Goal: Information Seeking & Learning: Learn about a topic

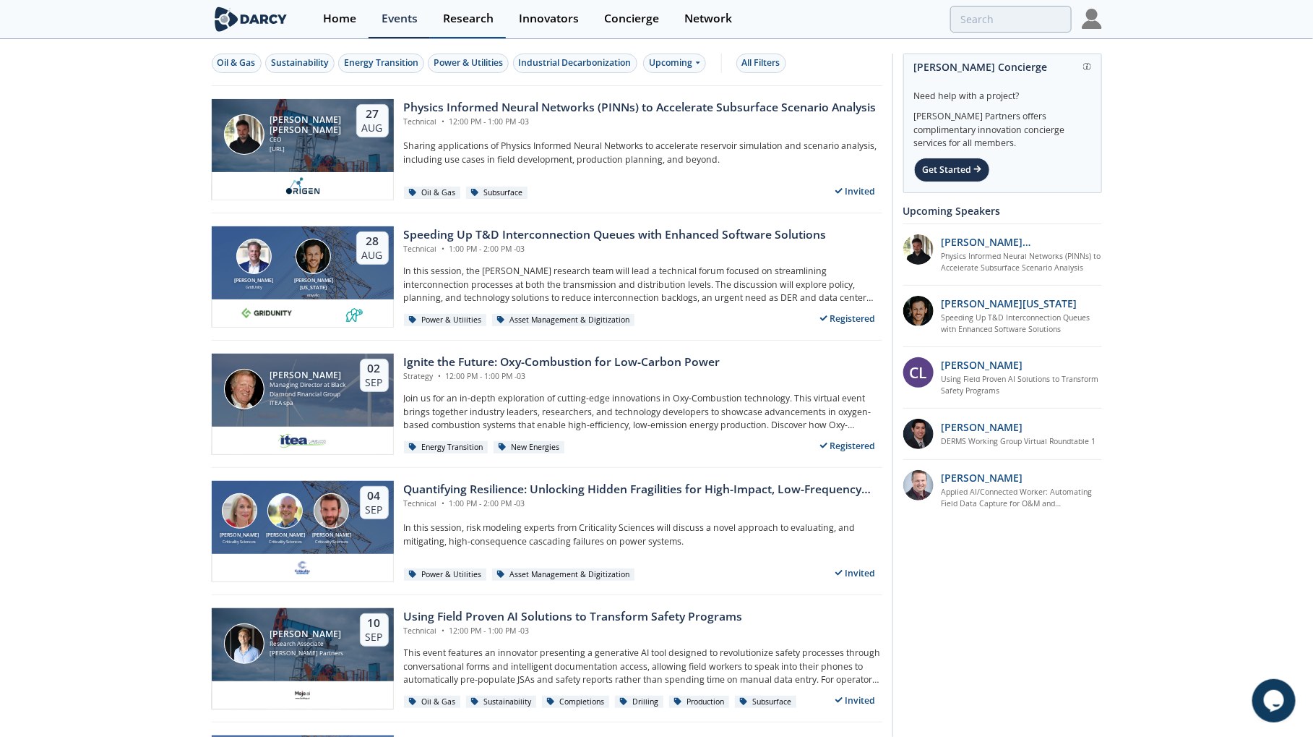
click at [471, 20] on div "Research" at bounding box center [468, 19] width 51 height 12
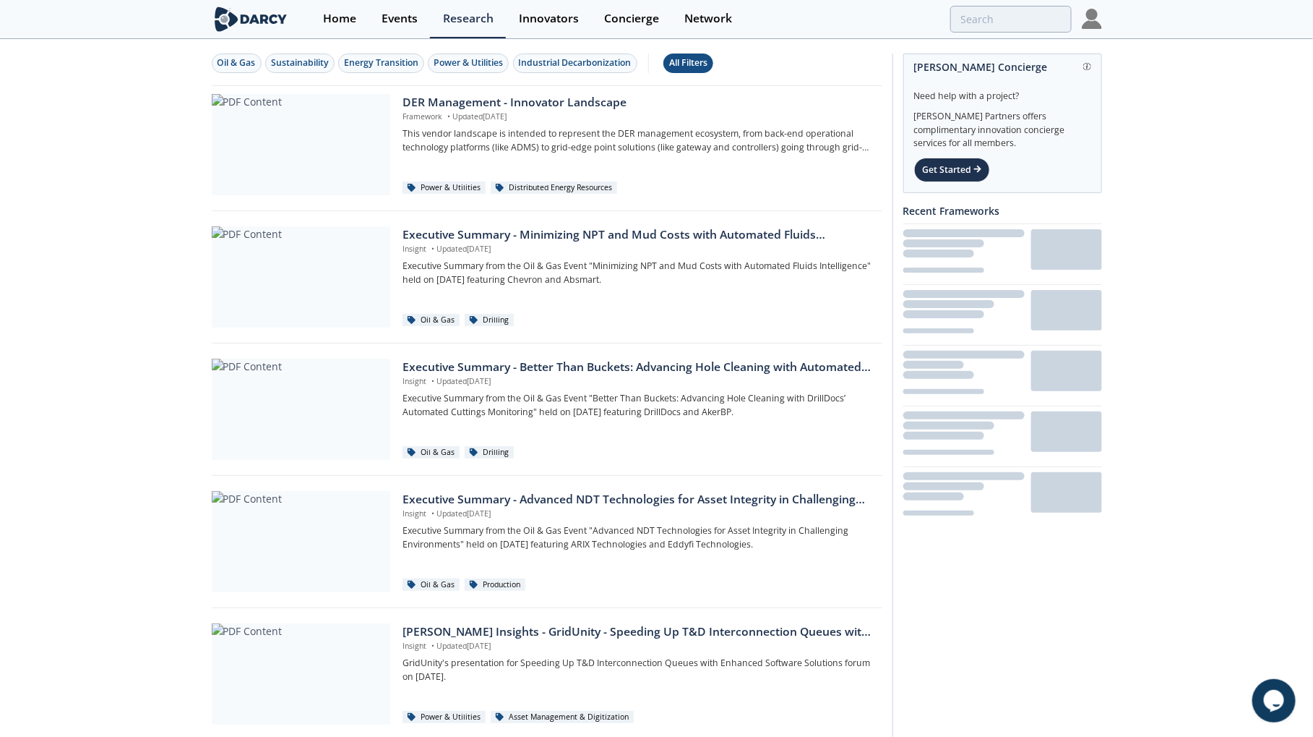
click at [683, 63] on div "All Filters" at bounding box center [688, 62] width 38 height 13
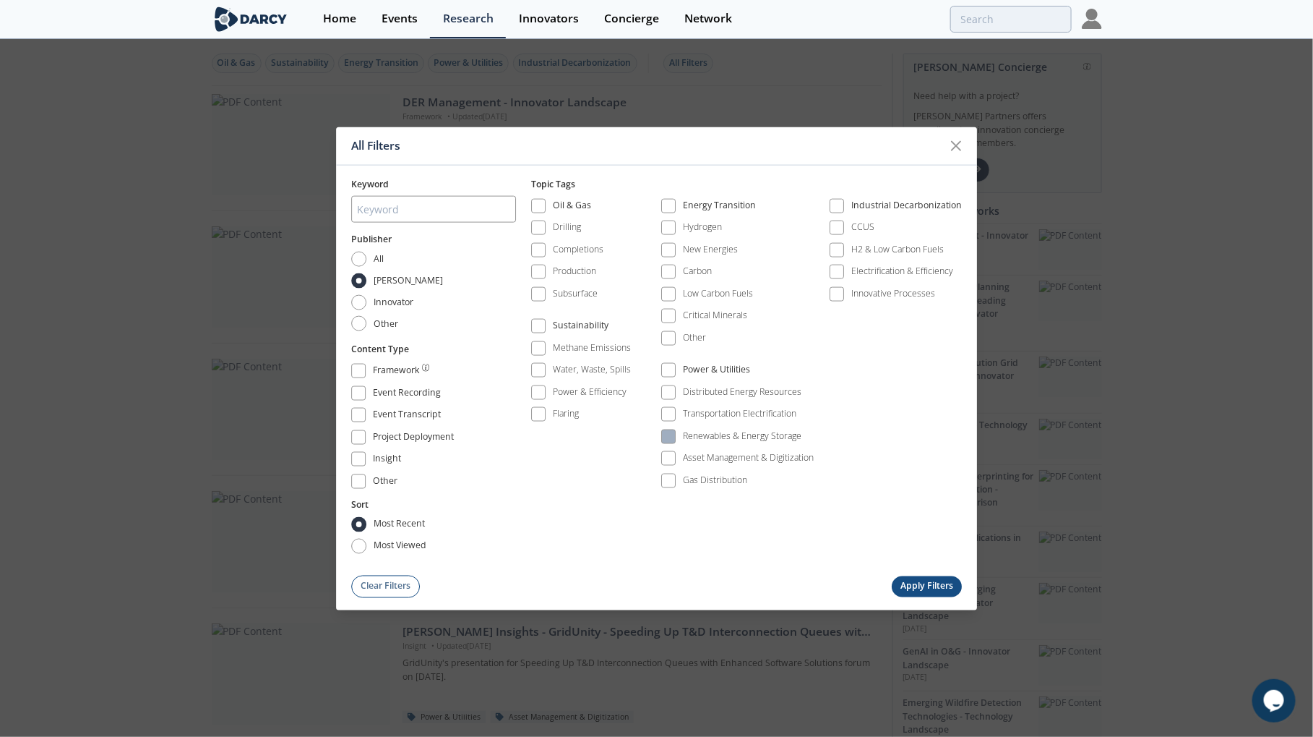
click at [754, 434] on div "Renewables & Energy Storage" at bounding box center [743, 435] width 119 height 13
click at [757, 431] on div "Renewables & Energy Storage" at bounding box center [743, 435] width 119 height 13
click at [455, 223] on input "search" at bounding box center [433, 209] width 165 height 27
type input "large load"
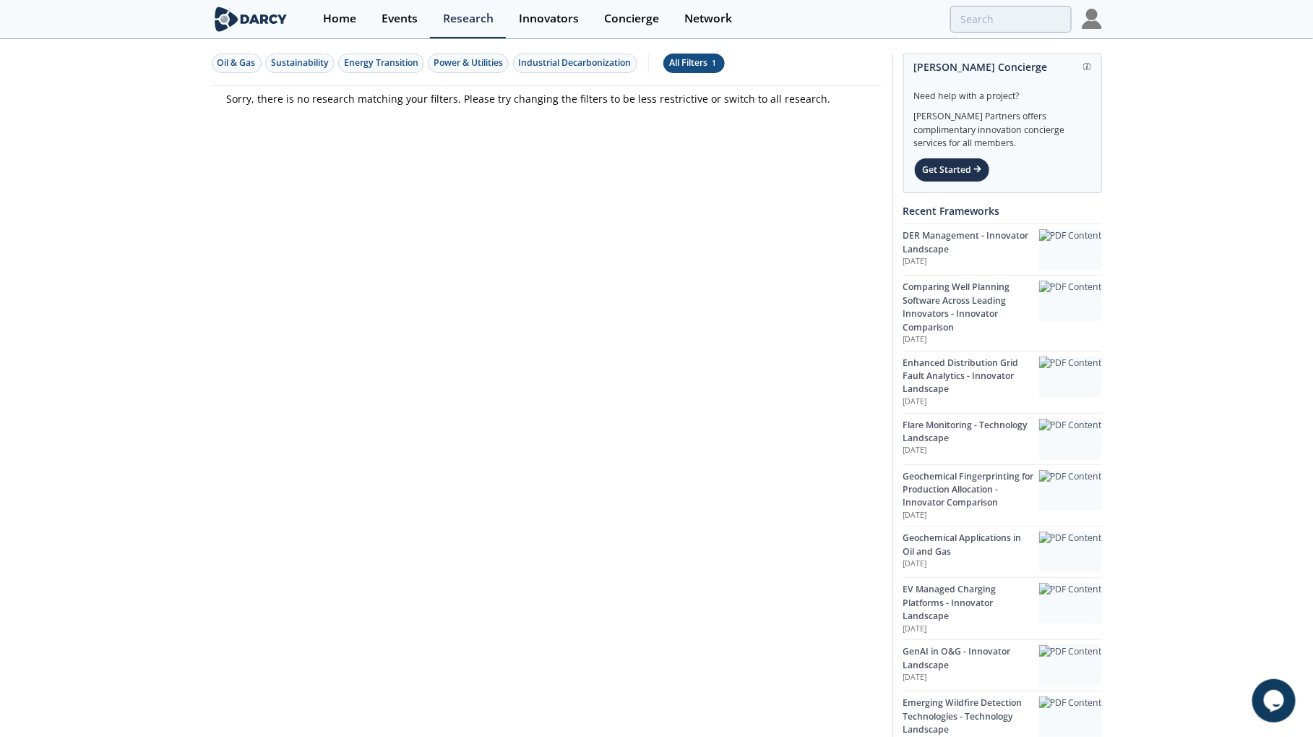
click at [718, 64] on span "1" at bounding box center [714, 63] width 9 height 10
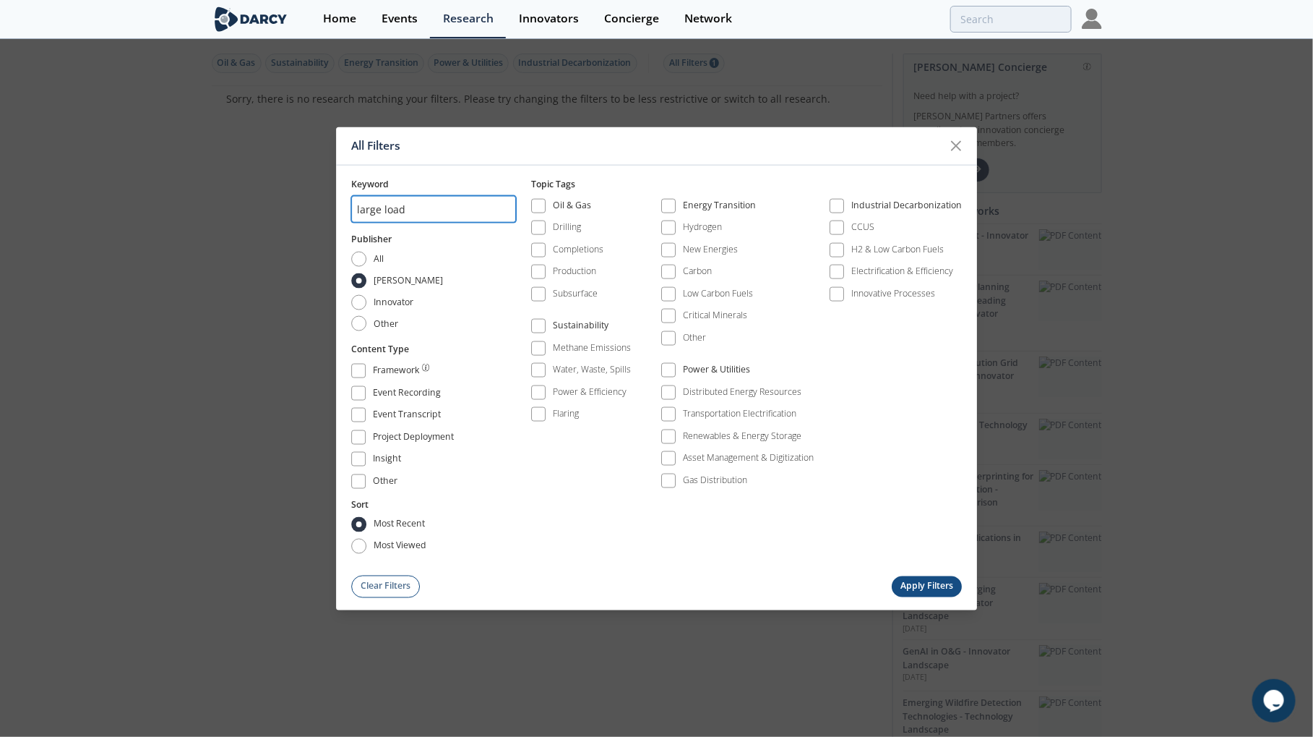
click at [418, 203] on input "large load" at bounding box center [433, 209] width 165 height 27
click at [388, 220] on input "large load" at bounding box center [433, 209] width 165 height 27
drag, startPoint x: 383, startPoint y: 218, endPoint x: 313, endPoint y: 217, distance: 70.1
click at [313, 217] on div "All Filters Keyword large load Publisher All Darcy Innovator Other Content Type…" at bounding box center [656, 368] width 1313 height 737
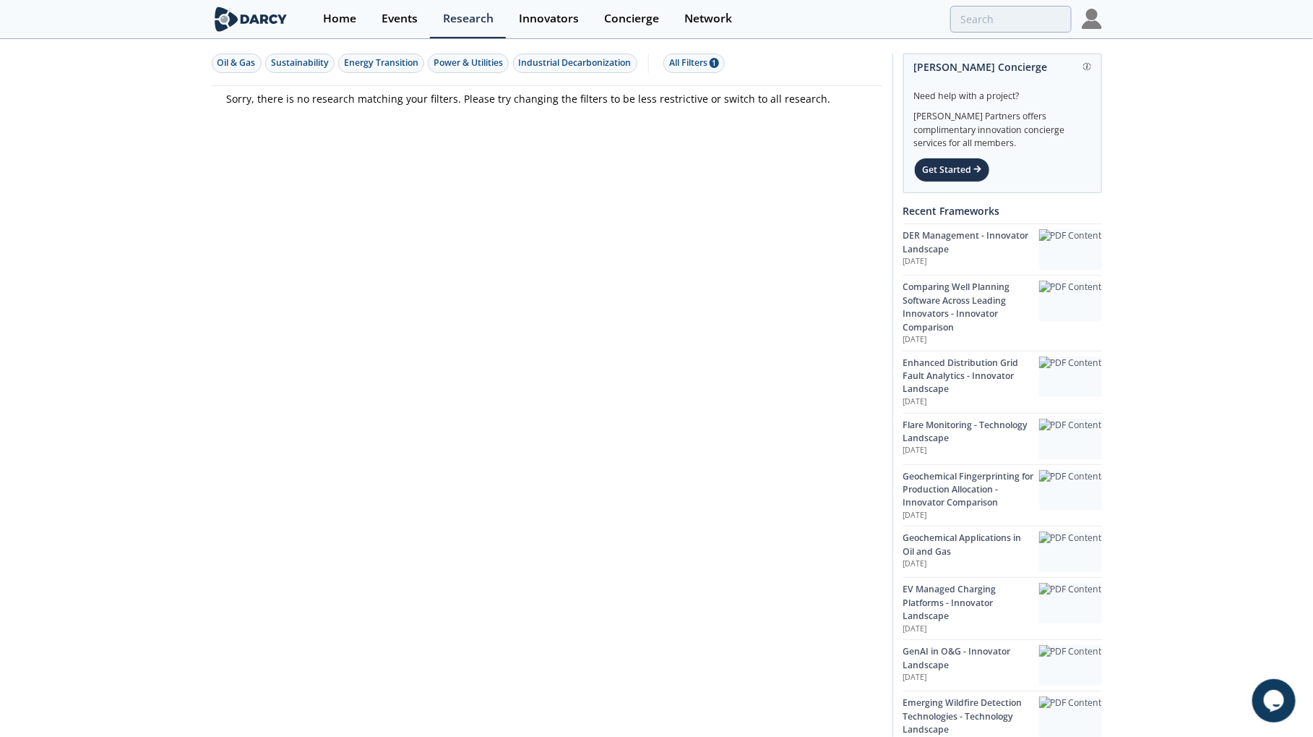
click at [729, 55] on div "Oil & Gas Sustainability Energy Transition Power & Utilities Industrial Decarbo…" at bounding box center [545, 63] width 666 height 20
click at [711, 61] on div "All Filters 1" at bounding box center [694, 62] width 50 height 13
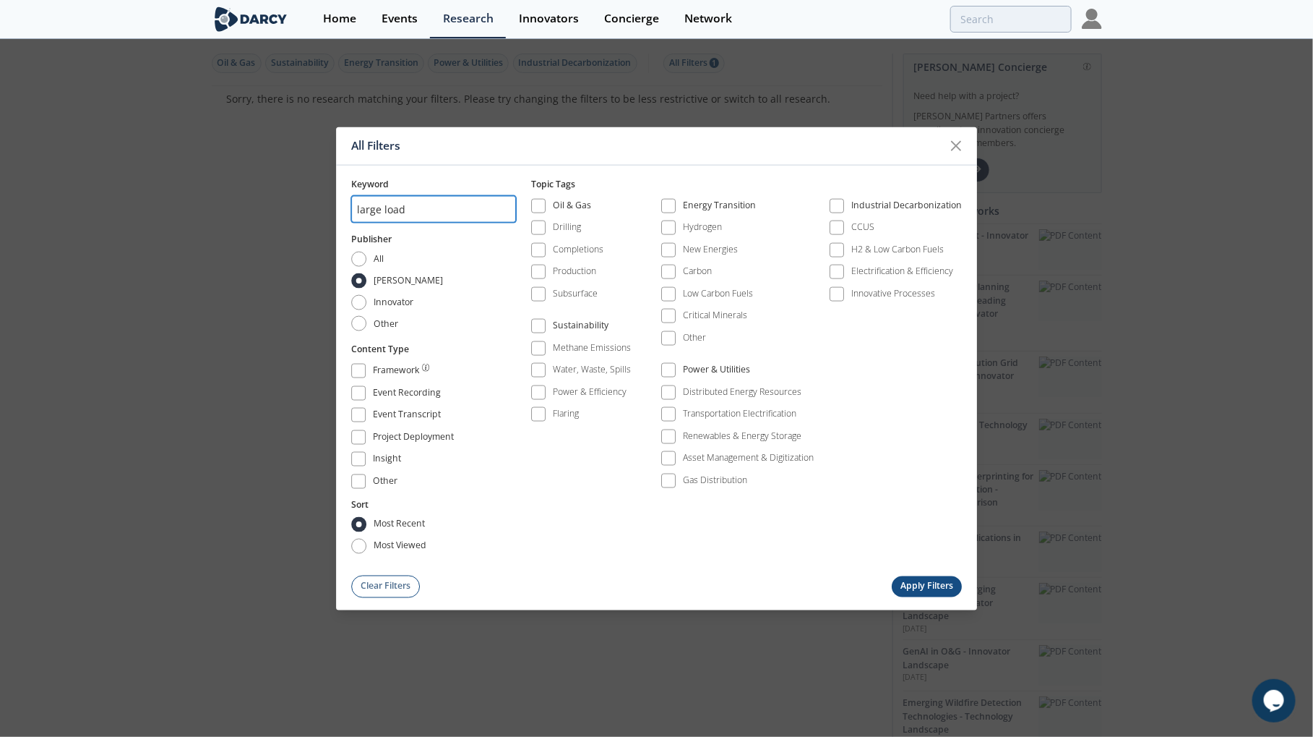
click at [372, 215] on input "large load" at bounding box center [433, 209] width 165 height 27
type input "load"
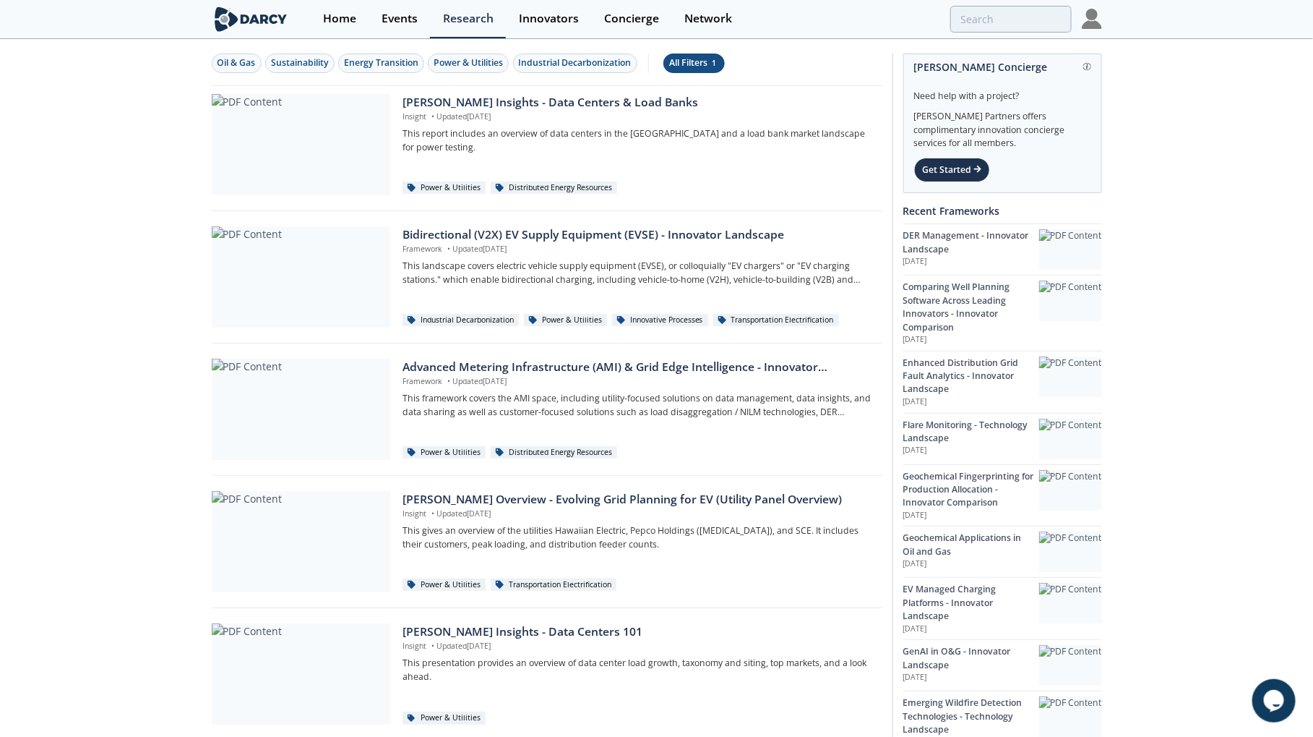
click at [698, 58] on div "All Filters 1" at bounding box center [694, 62] width 50 height 13
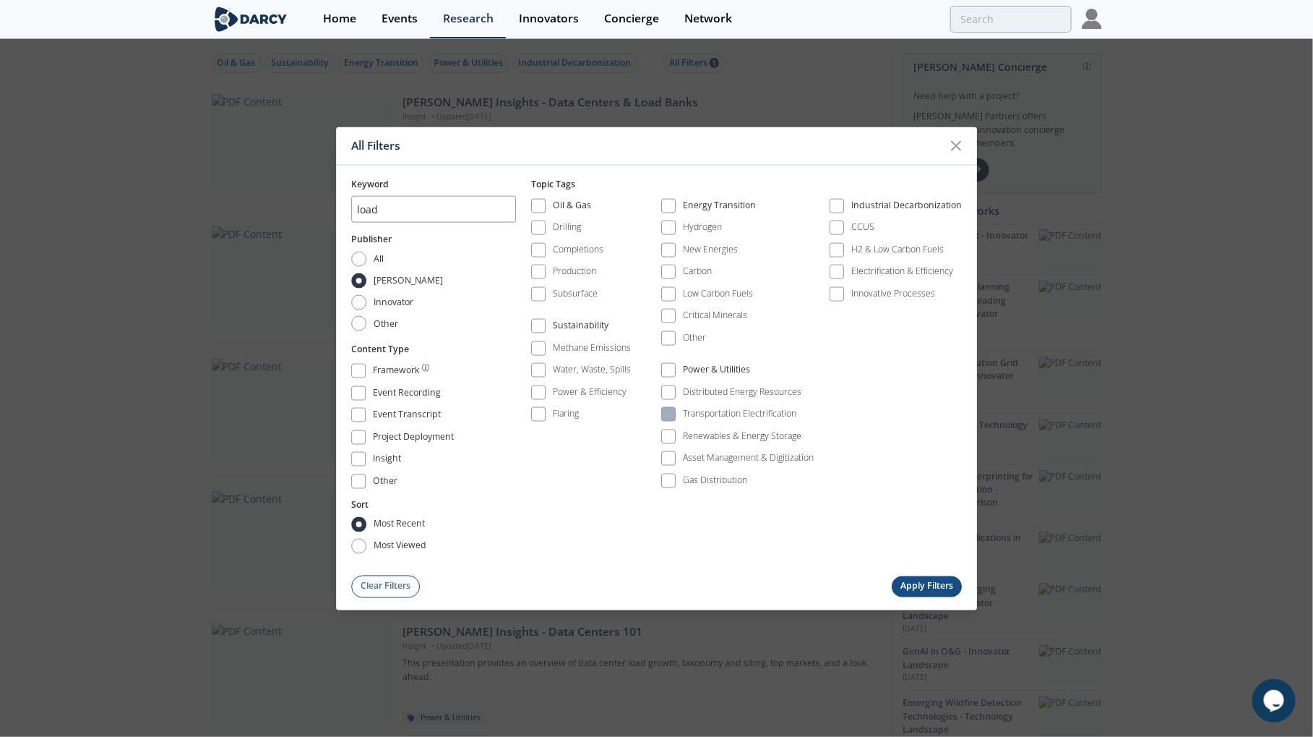
click at [704, 410] on div "Transportation Electrification" at bounding box center [740, 413] width 113 height 13
click at [718, 434] on div "Renewables & Energy Storage" at bounding box center [743, 435] width 119 height 13
click at [955, 150] on icon at bounding box center [956, 145] width 9 height 9
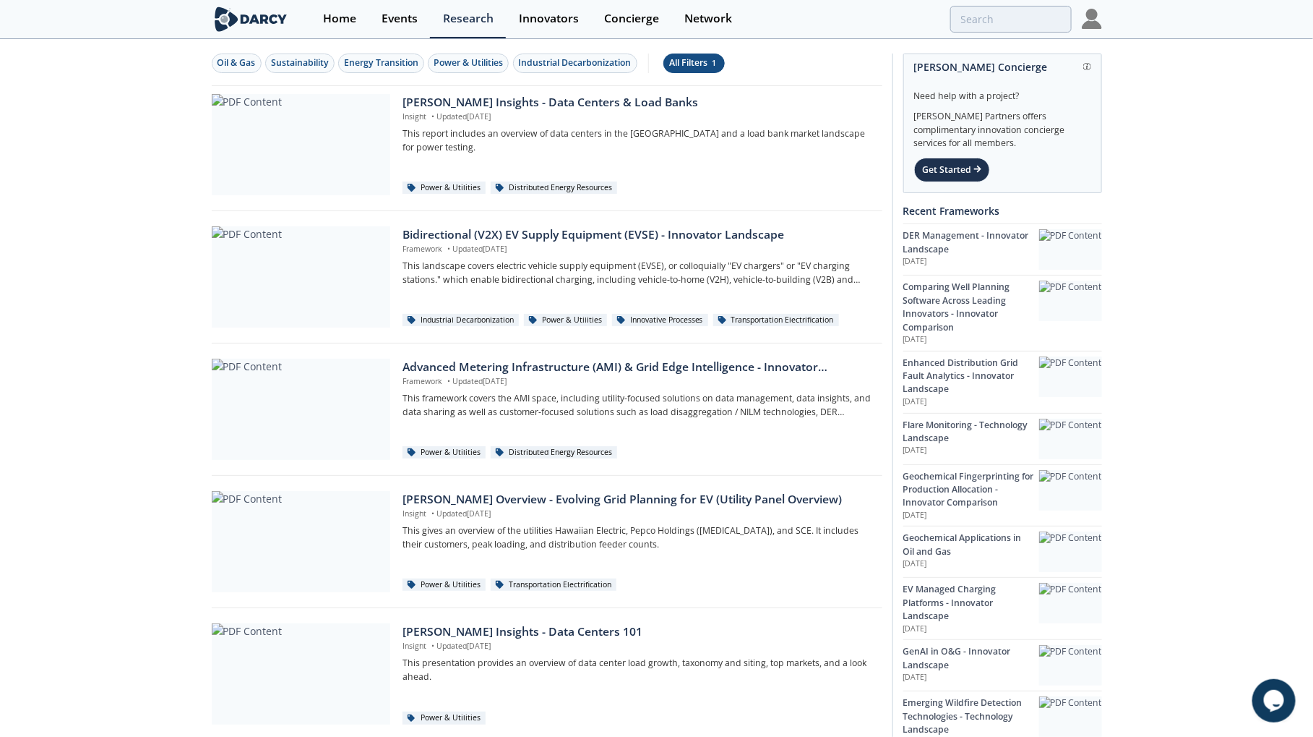
click at [679, 61] on div "All Filters 1" at bounding box center [694, 62] width 50 height 13
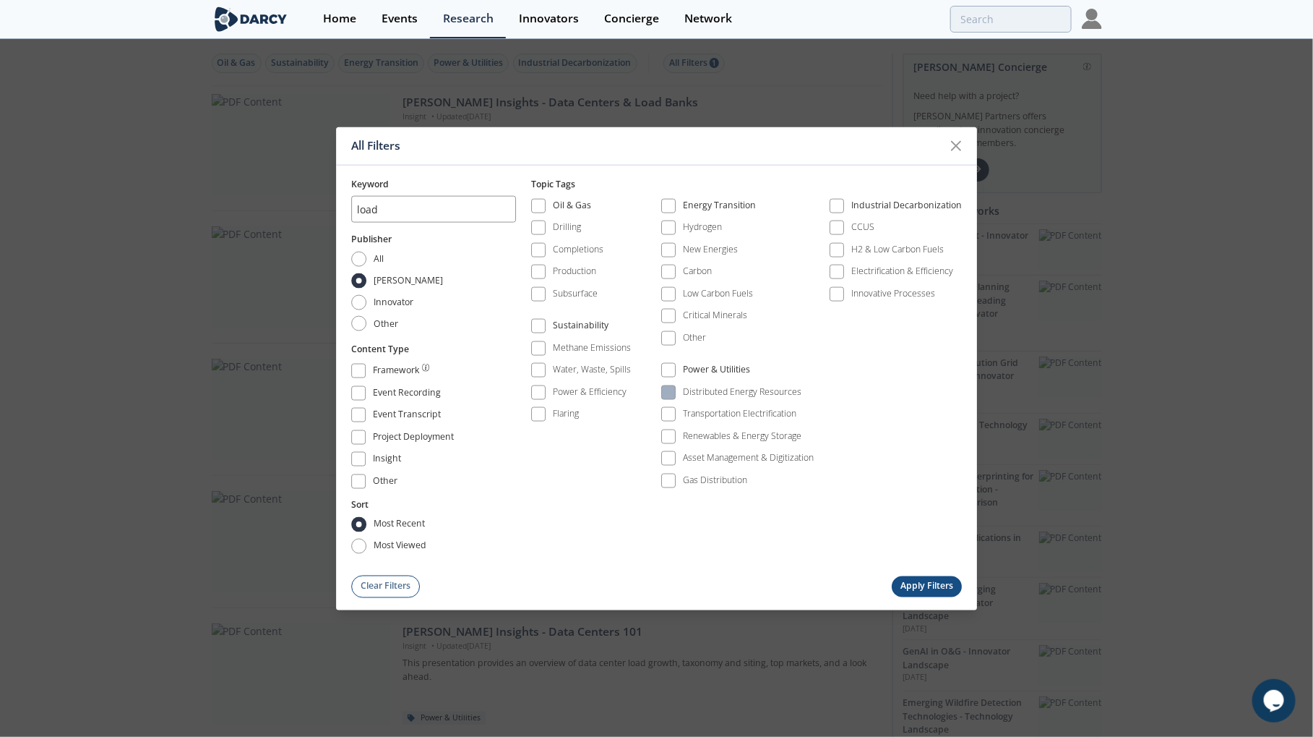
click at [707, 390] on div "Distributed Energy Resources" at bounding box center [743, 391] width 119 height 13
click at [707, 429] on div "Renewables & Energy Storage" at bounding box center [743, 435] width 119 height 13
click at [711, 456] on div "Asset Management & Digitization" at bounding box center [749, 457] width 131 height 13
click at [463, 207] on input "load" at bounding box center [433, 209] width 165 height 27
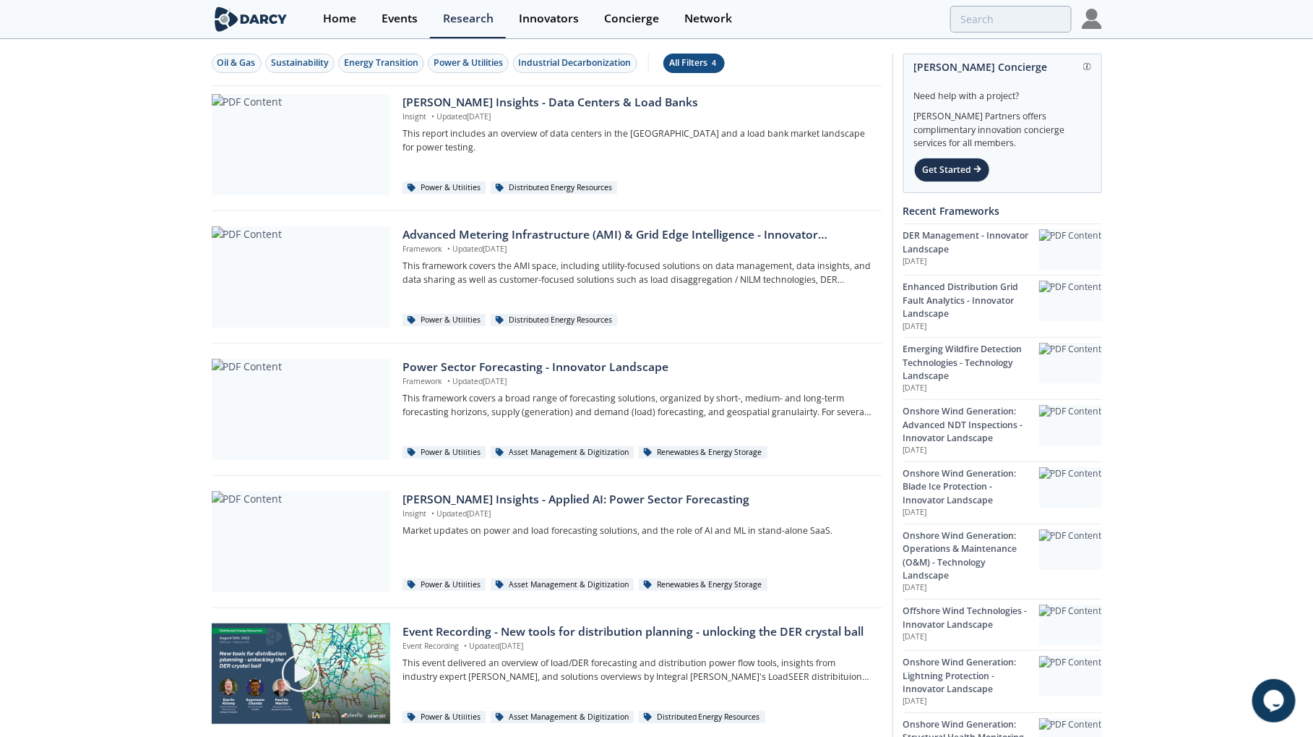
click at [703, 64] on div "All Filters 4" at bounding box center [694, 62] width 50 height 13
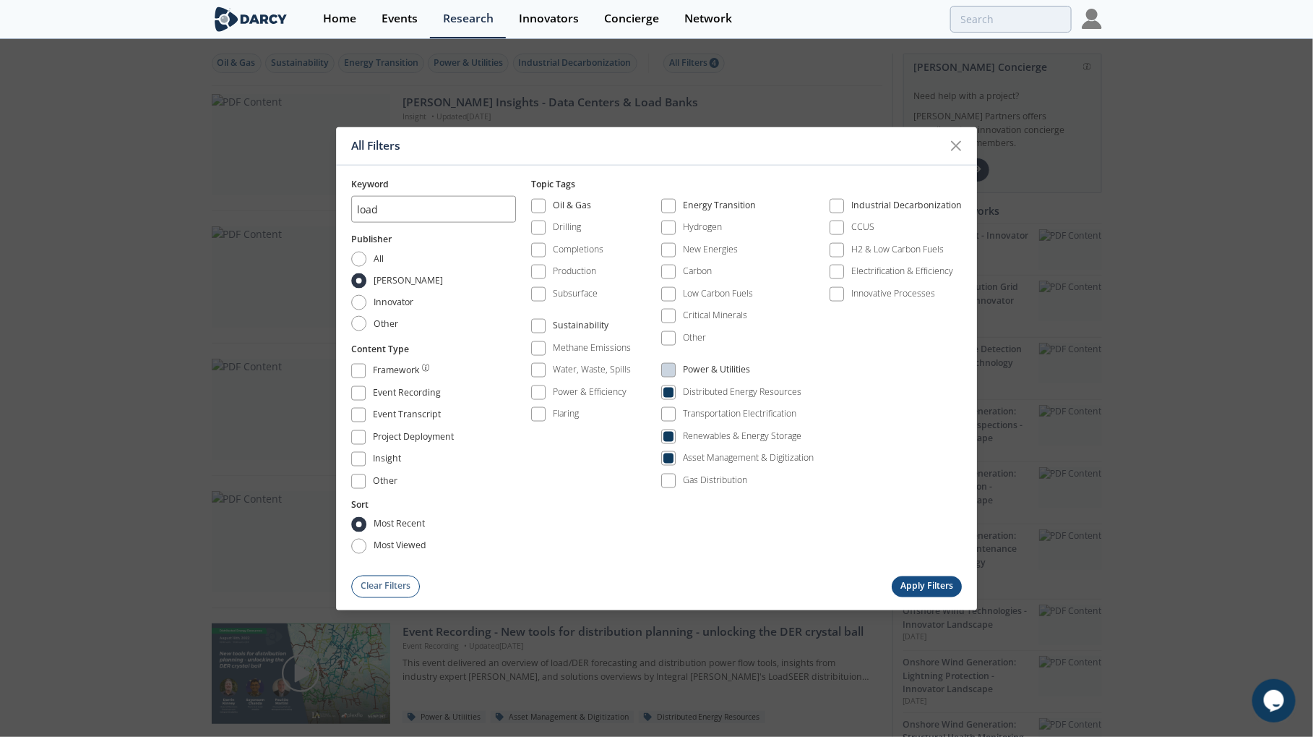
click at [702, 64] on div "All Filters Keyword load Publisher All Darcy Innovator Other Content Type Frame…" at bounding box center [656, 368] width 1313 height 737
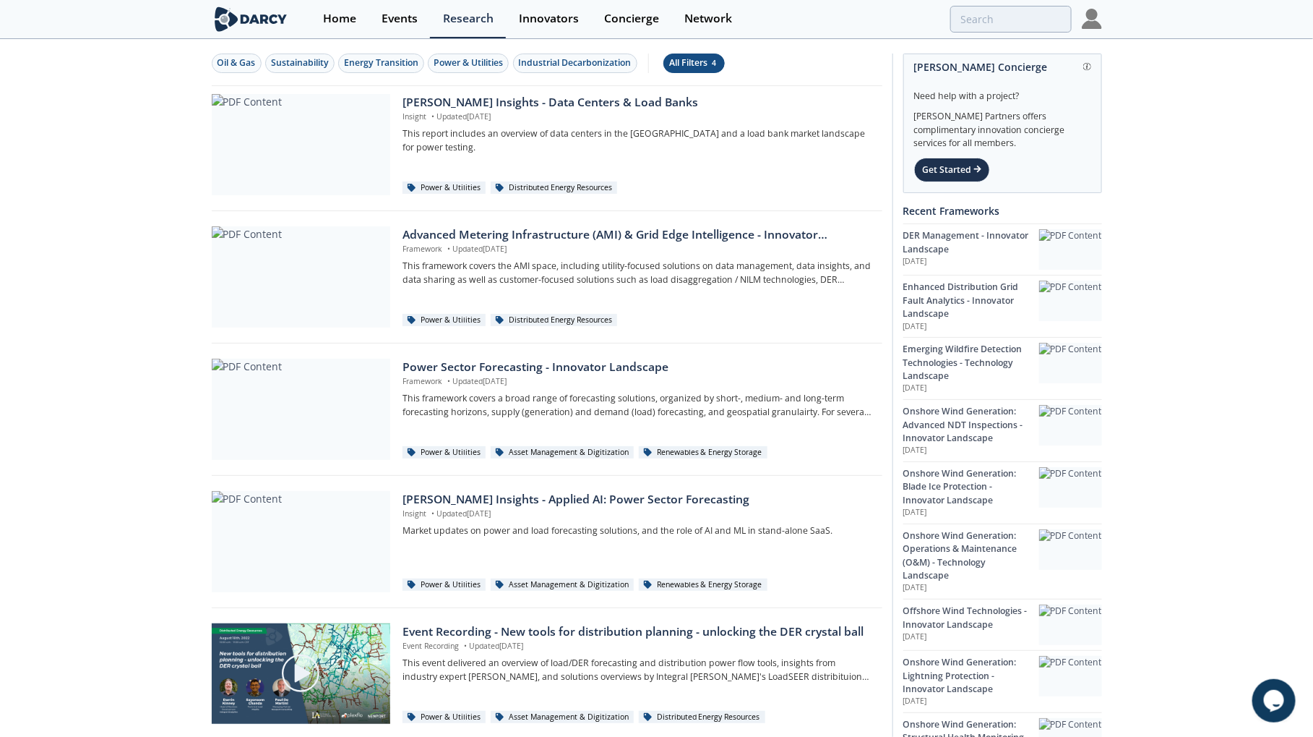
click at [700, 58] on div "All Filters 4" at bounding box center [694, 62] width 50 height 13
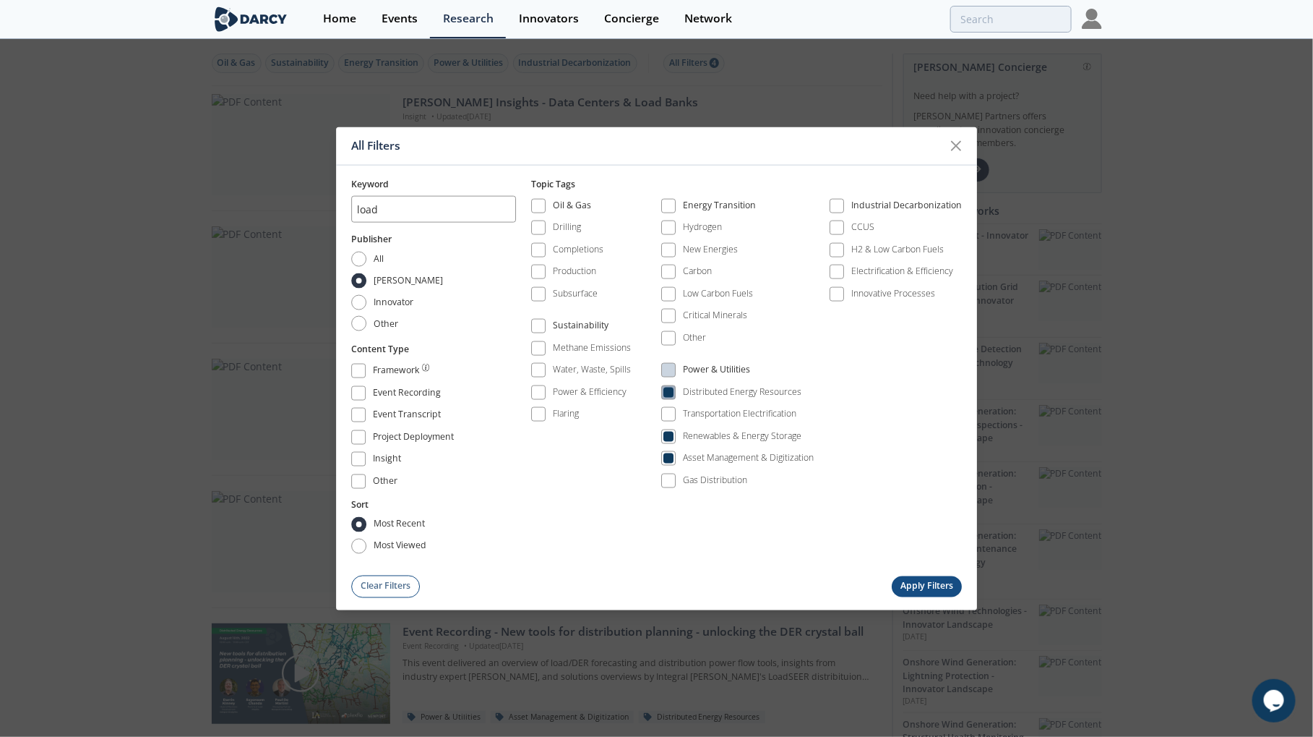
click at [778, 395] on div "Distributed Energy Resources" at bounding box center [743, 391] width 119 height 13
click at [935, 586] on button "Apply Filters" at bounding box center [927, 585] width 71 height 21
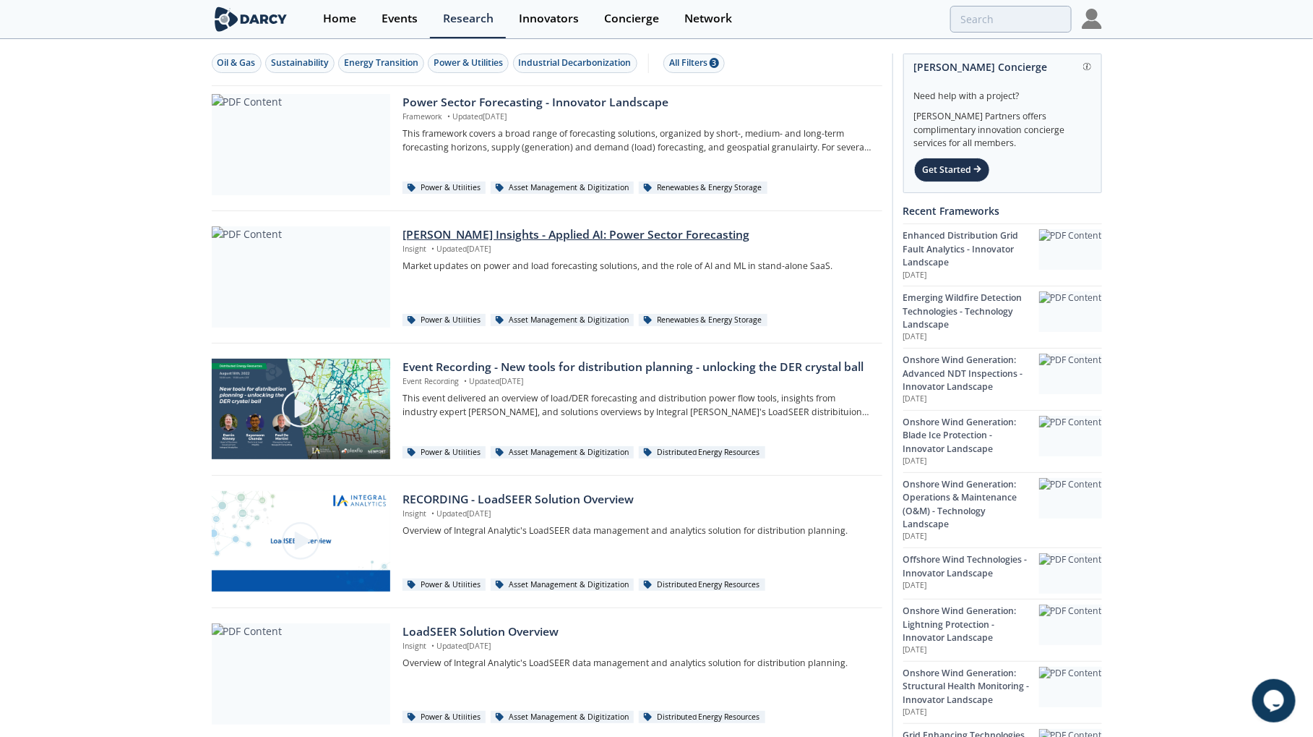
click at [656, 244] on p "Insight • Updated Aug 15, 2024" at bounding box center [637, 250] width 469 height 12
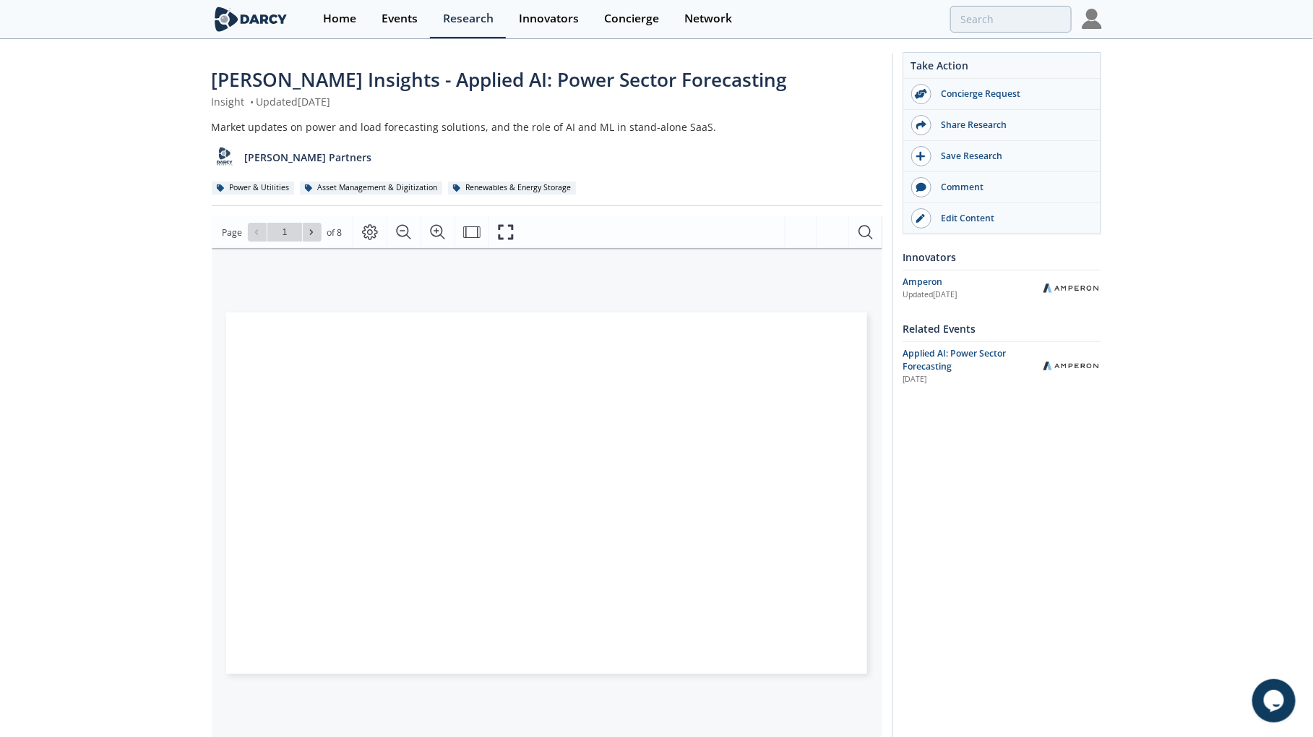
scroll to position [24, 0]
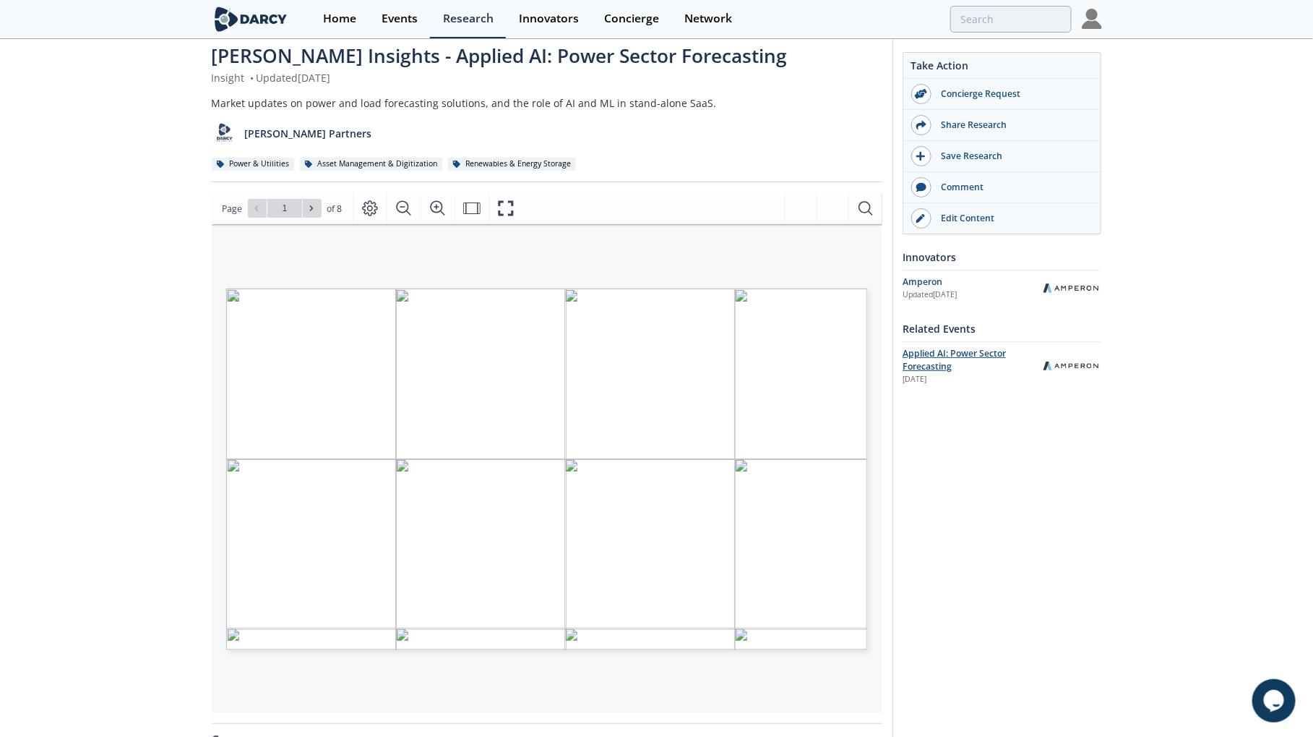
click at [950, 350] on span "Applied AI: Power Sector Forecasting" at bounding box center [954, 359] width 103 height 25
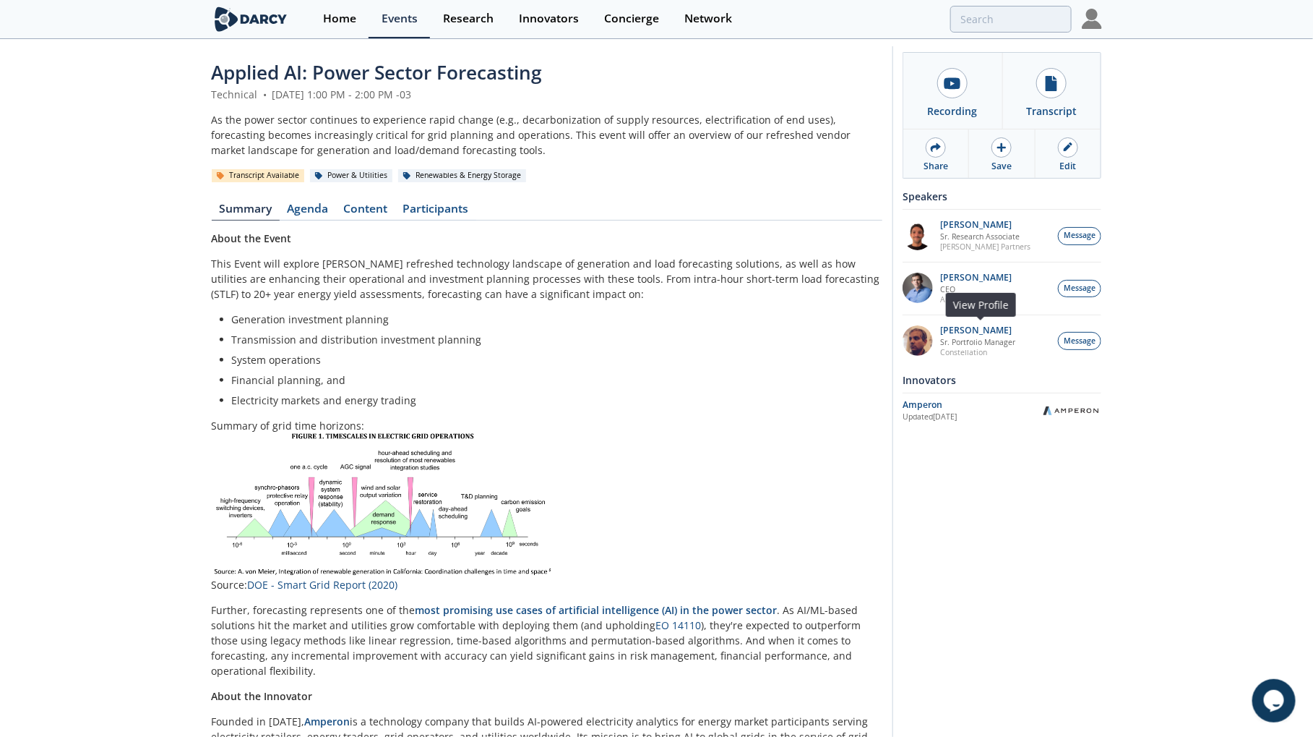
scroll to position [8, 0]
click at [930, 401] on div "Amperon" at bounding box center [972, 404] width 138 height 13
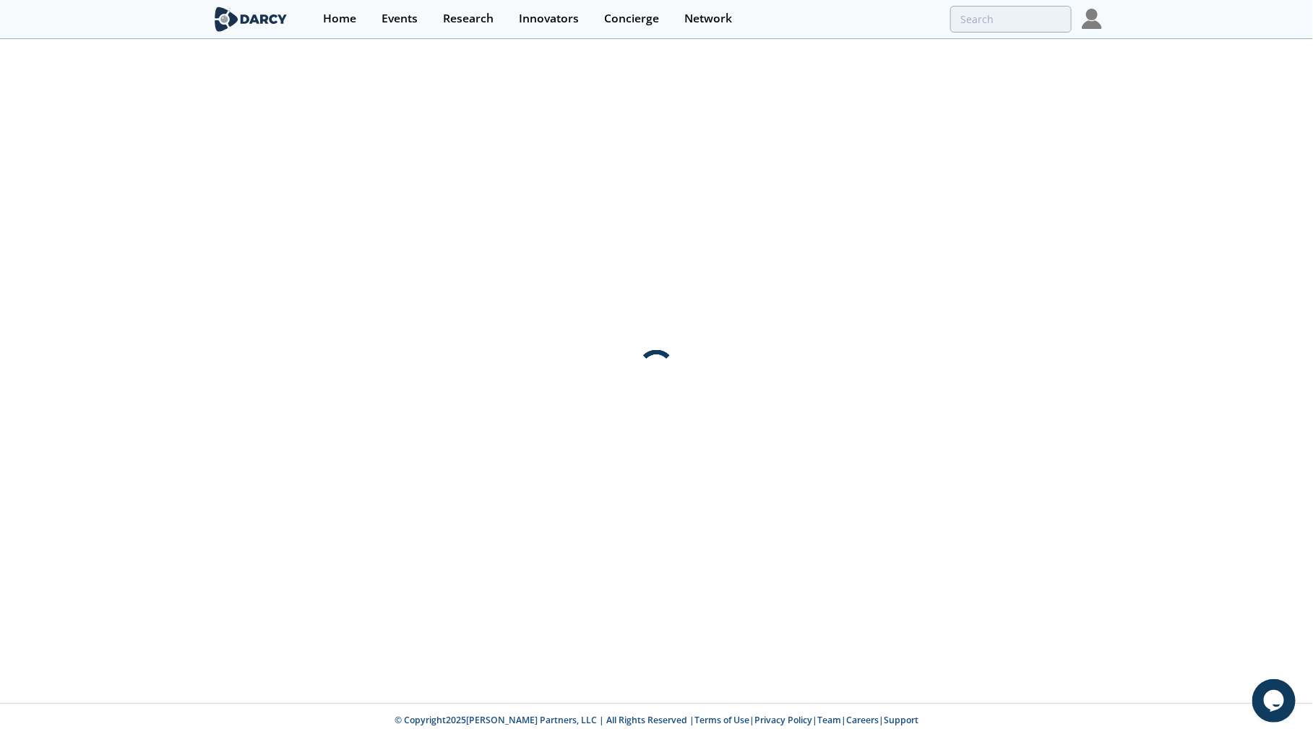
scroll to position [0, 0]
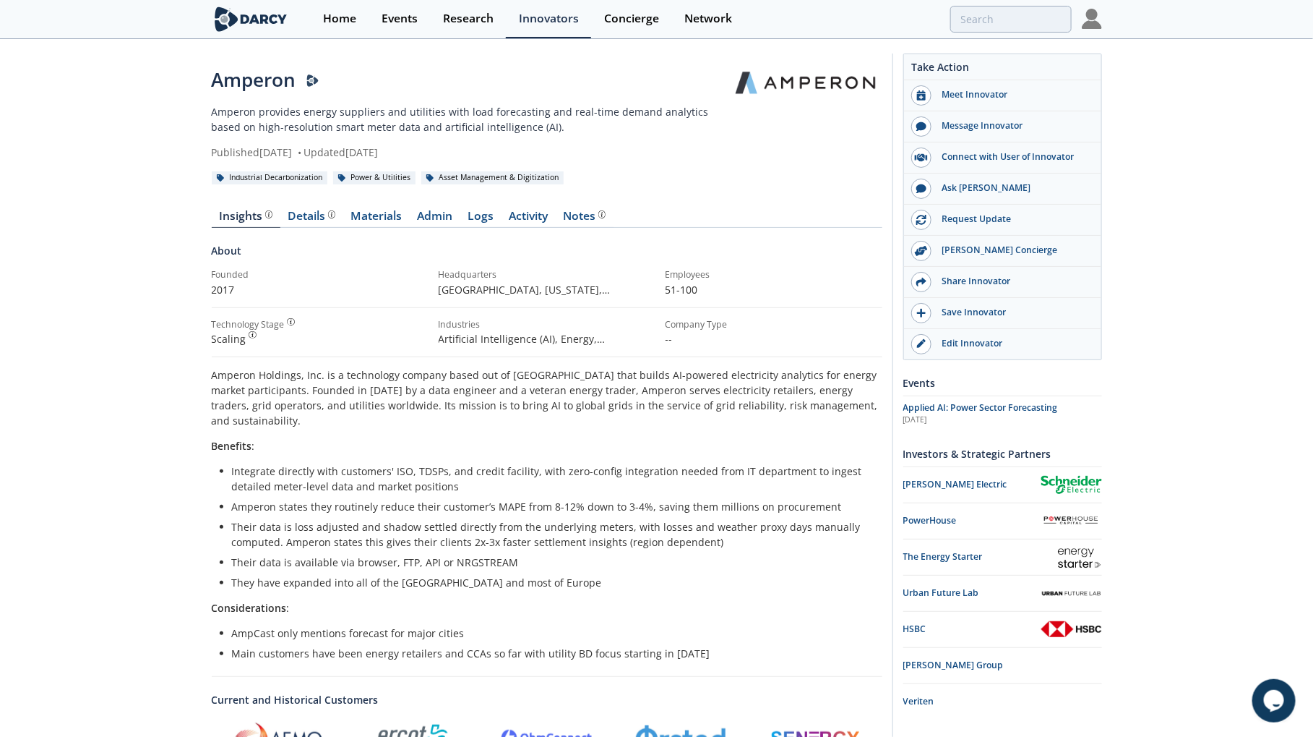
click at [930, 401] on span "Applied AI: Power Sector Forecasting" at bounding box center [981, 407] width 155 height 12
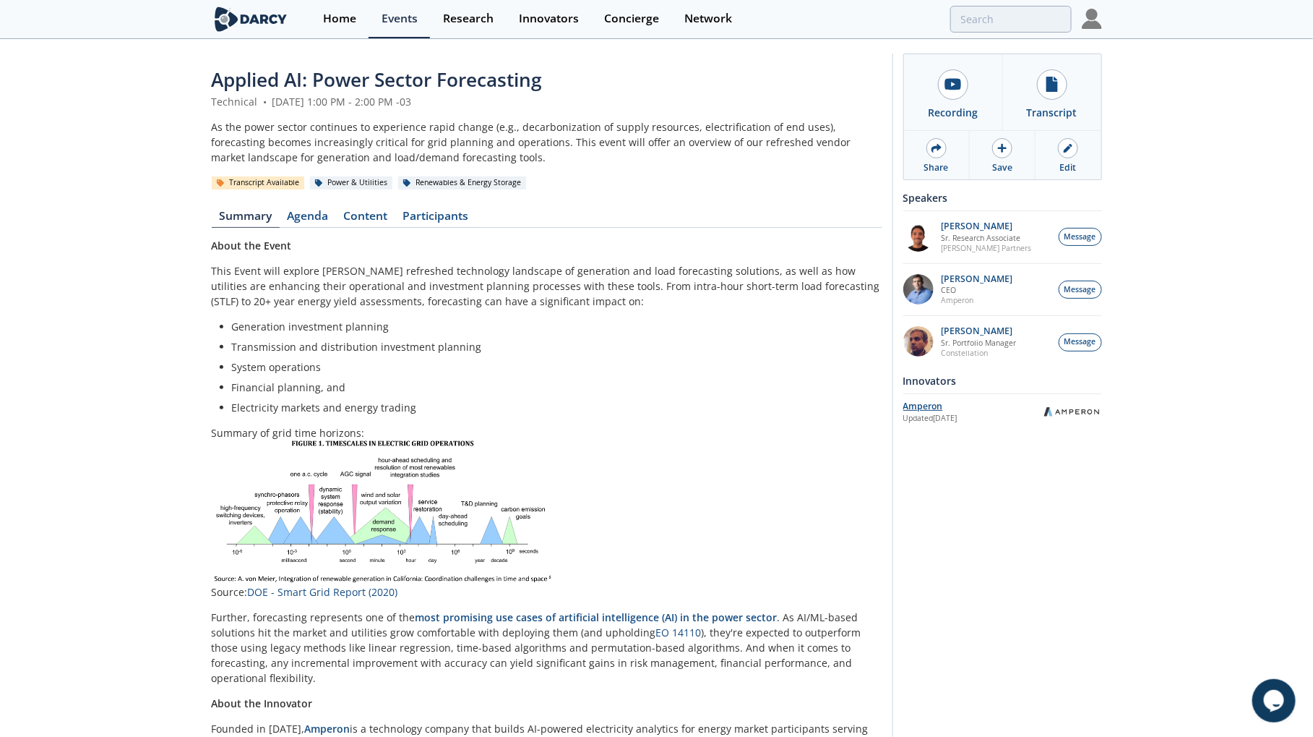
click at [930, 409] on div "Amperon" at bounding box center [973, 406] width 138 height 13
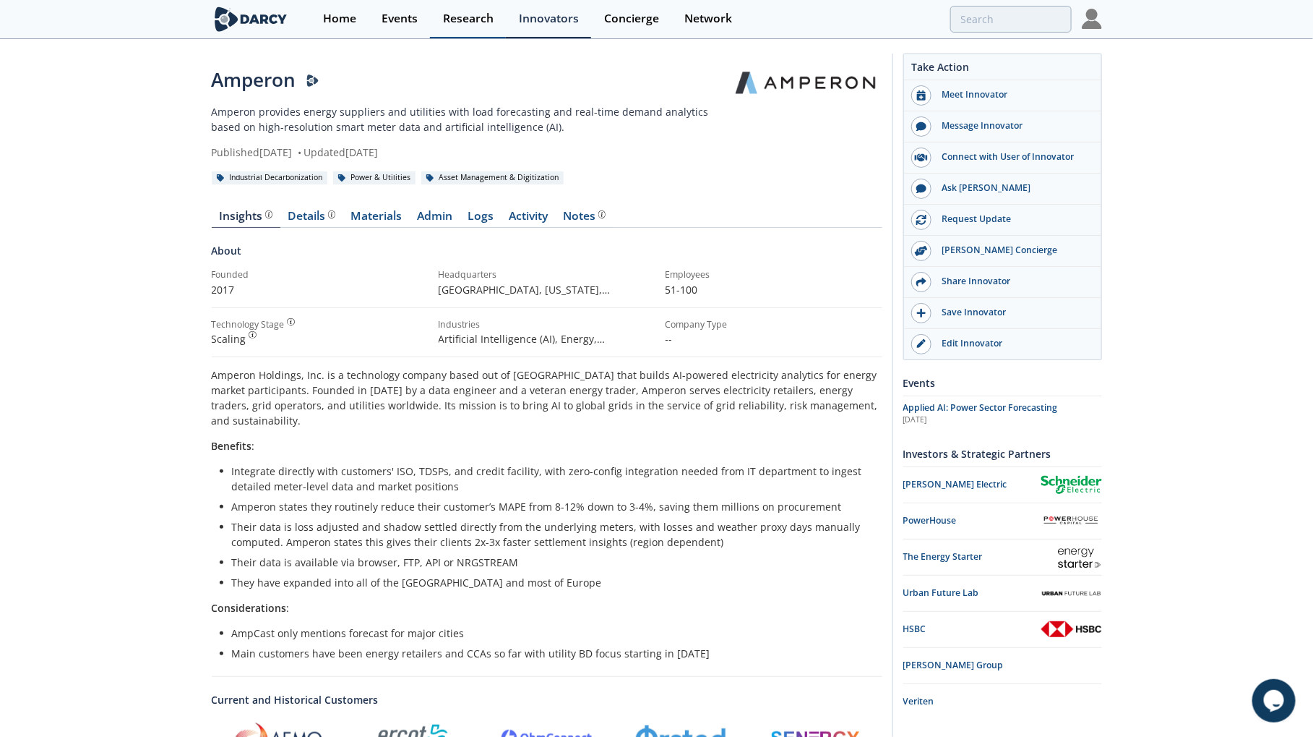
click at [460, 23] on div "Research" at bounding box center [468, 19] width 51 height 12
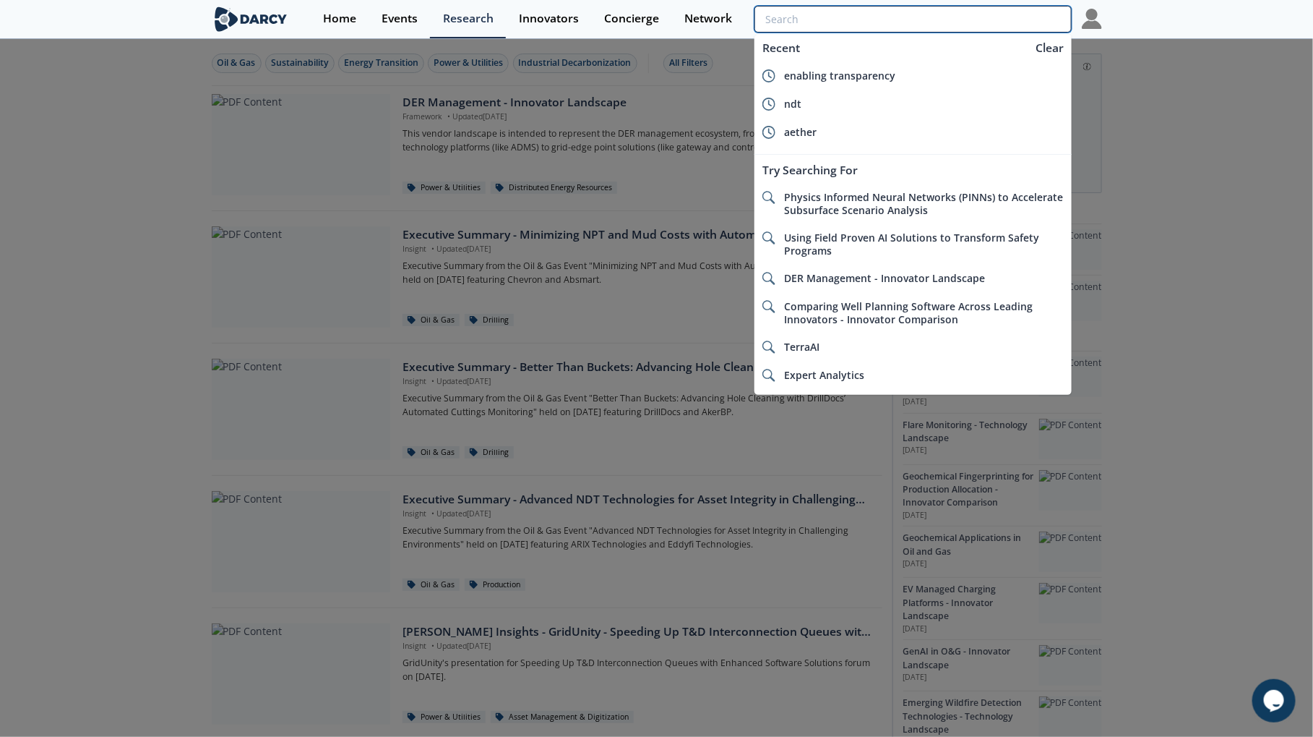
click at [1000, 17] on input "search" at bounding box center [913, 19] width 317 height 27
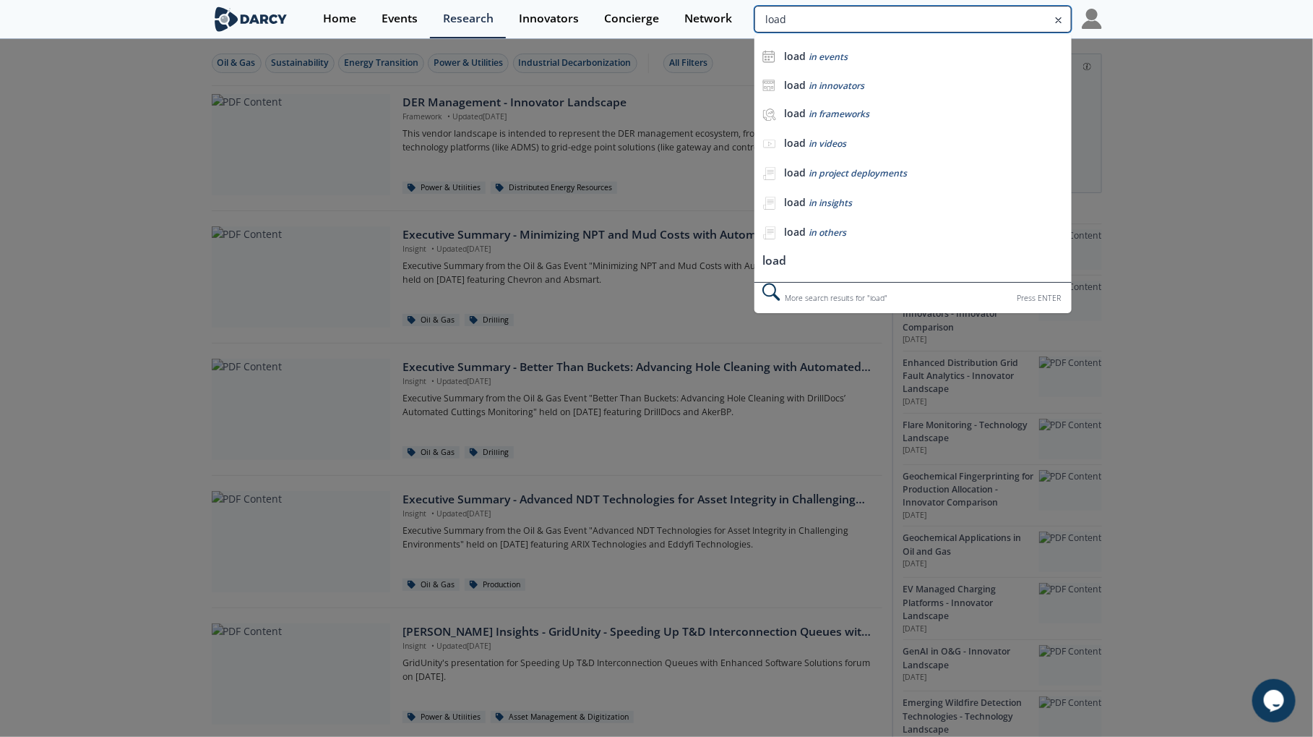
type input "load"
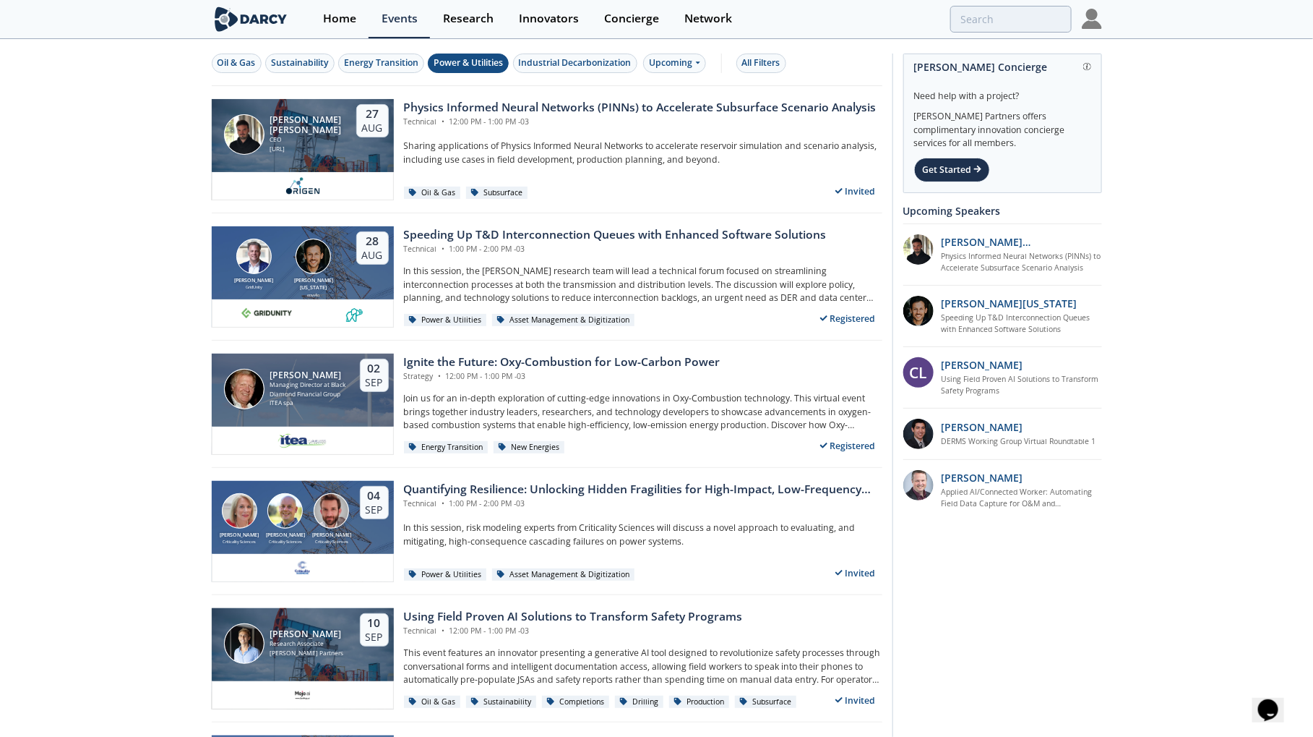
click at [475, 69] on div "Power & Utilities" at bounding box center [468, 62] width 69 height 13
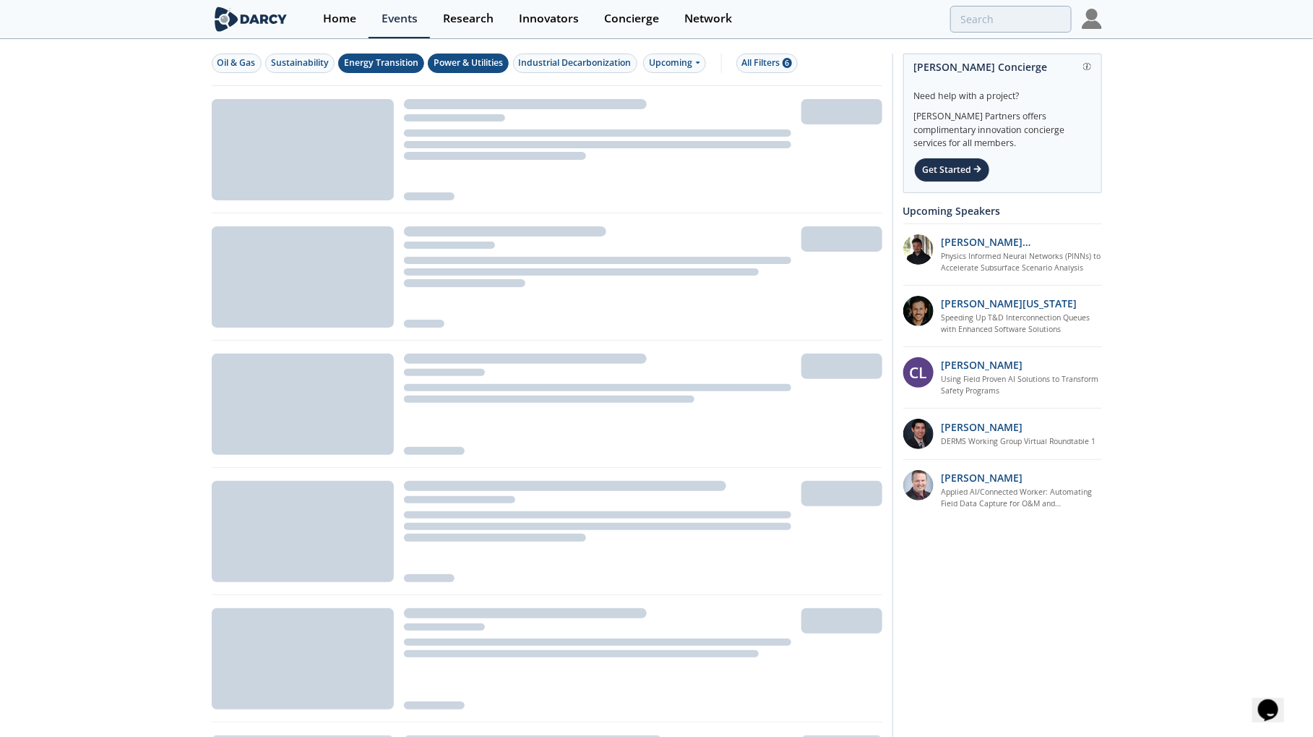
click at [356, 70] on button "Energy Transition" at bounding box center [381, 63] width 86 height 20
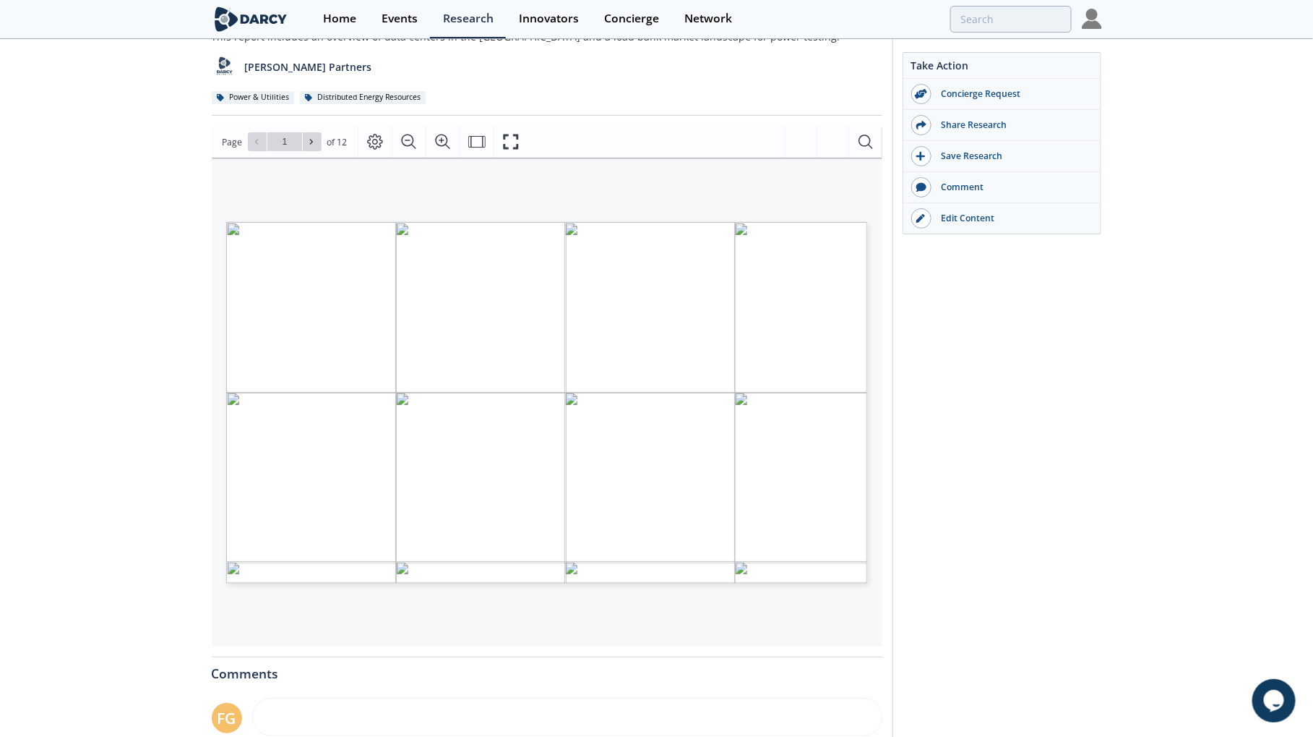
scroll to position [110, 0]
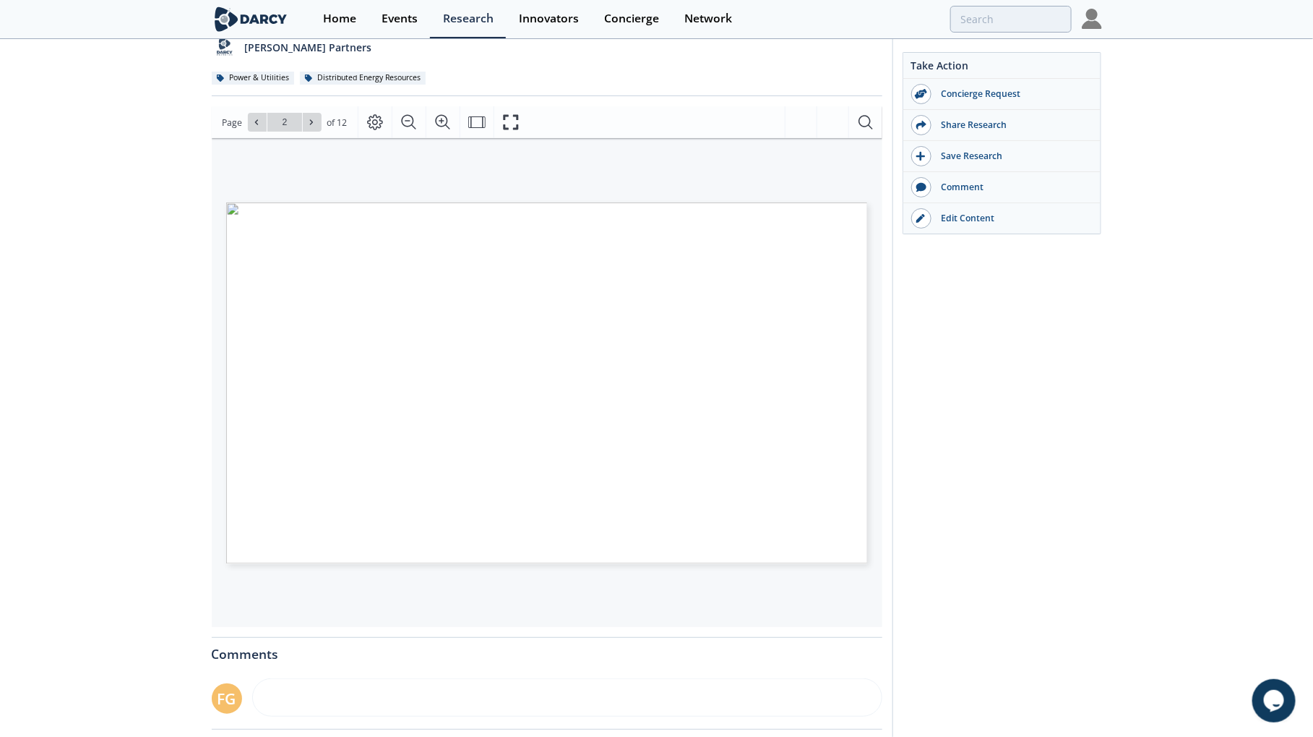
type input "3"
type input "6"
type input "8"
type input "10"
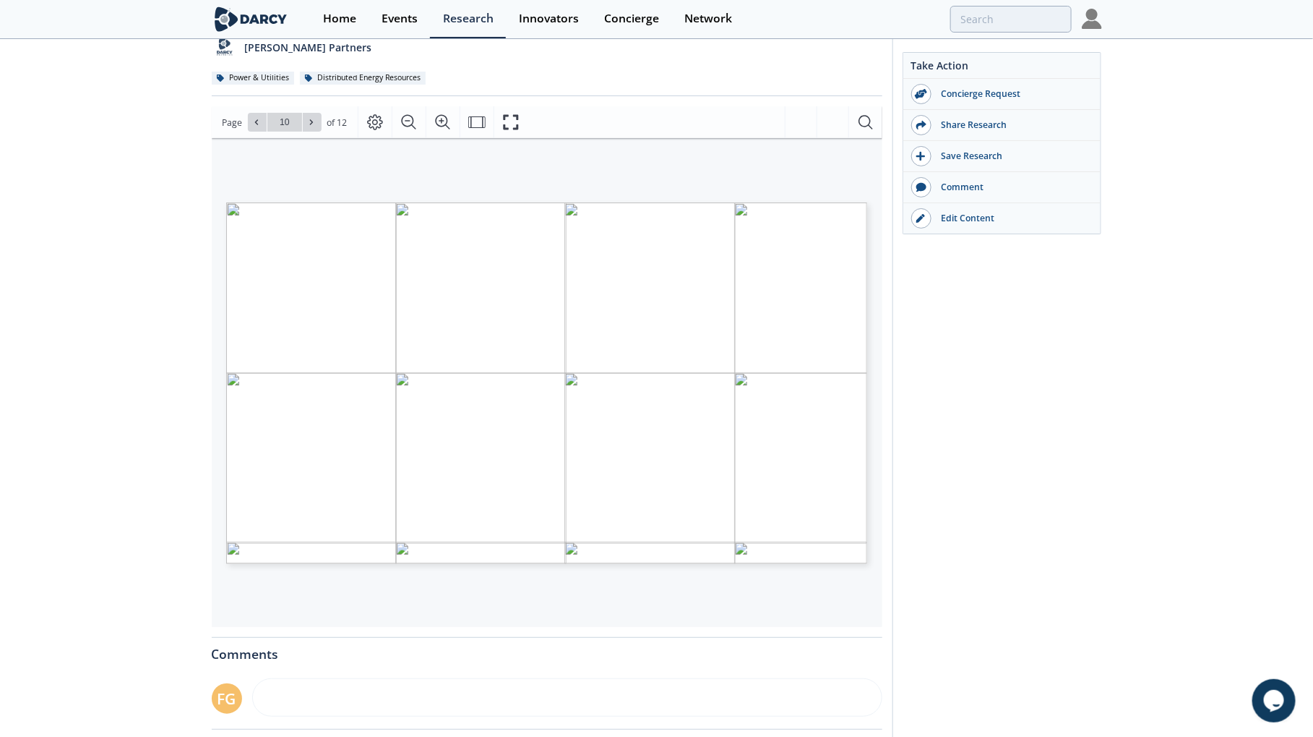
click at [149, 387] on div "Darcy Insights - Data Centers & Load Banks Insight • Updated August 5, 2025 Thi…" at bounding box center [656, 441] width 1313 height 1020
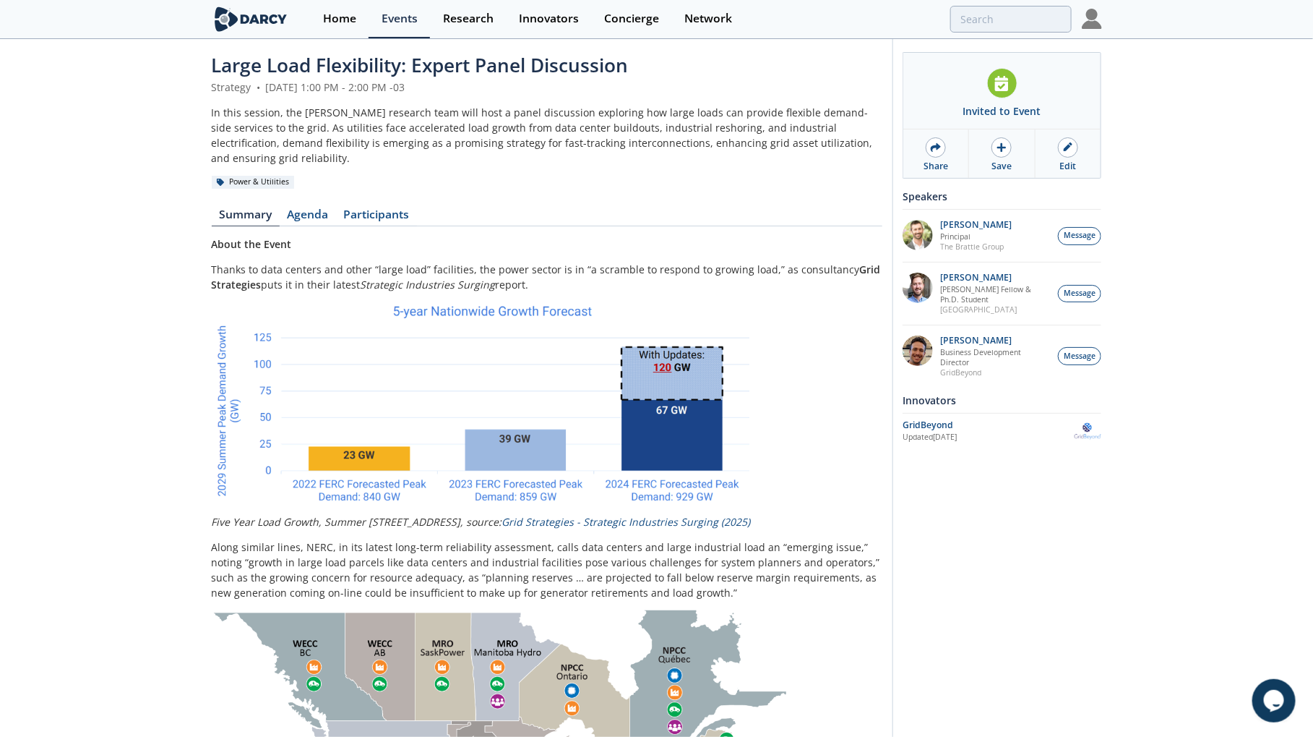
scroll to position [17, 0]
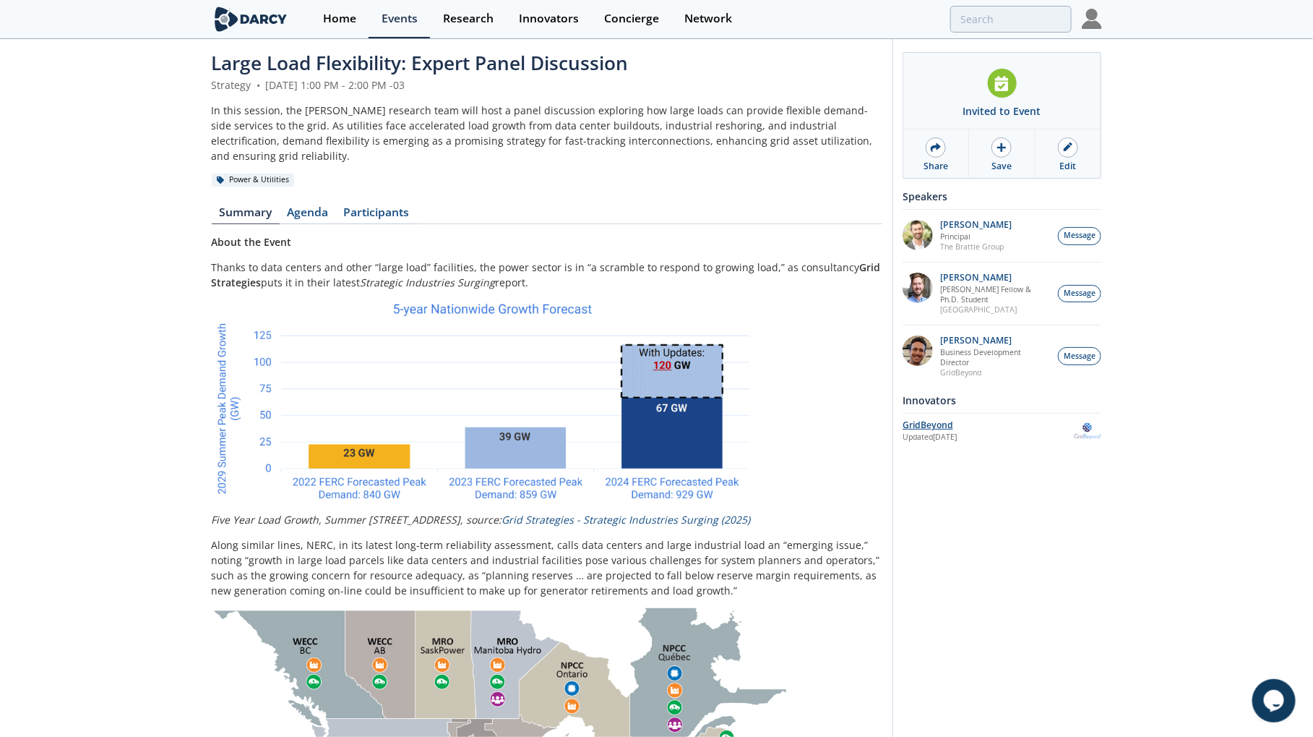
click at [935, 423] on div "GridBeyond" at bounding box center [989, 425] width 172 height 13
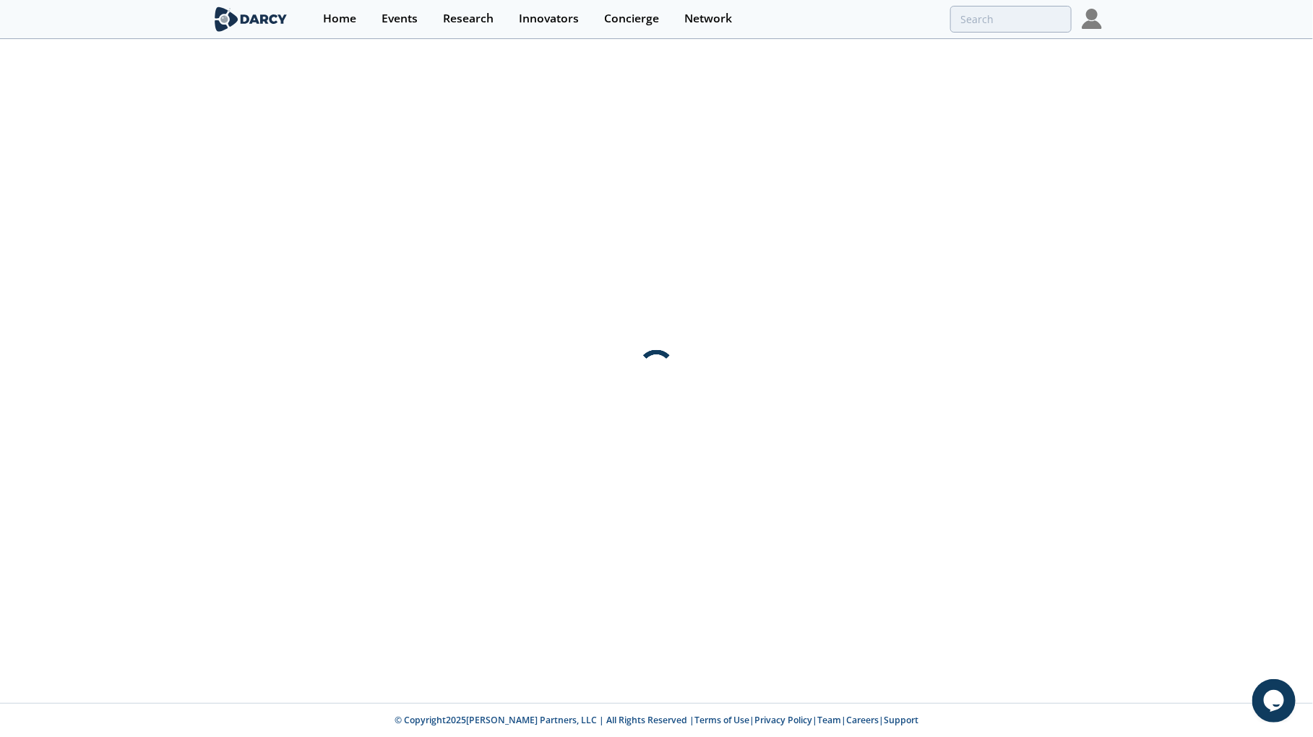
scroll to position [0, 0]
